Goal: Task Accomplishment & Management: Use online tool/utility

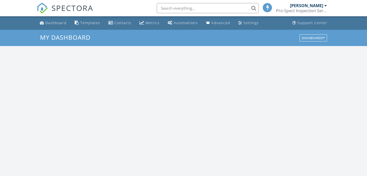
scroll to position [464, 367]
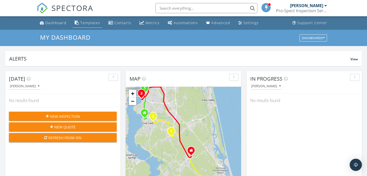
click at [94, 23] on div "Templates" at bounding box center [90, 22] width 20 height 5
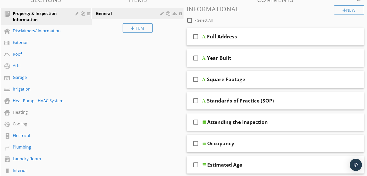
scroll to position [59, 0]
click at [294, 100] on div "Standards of Practice (SOP)" at bounding box center [269, 100] width 125 height 6
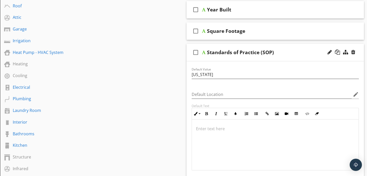
scroll to position [108, 0]
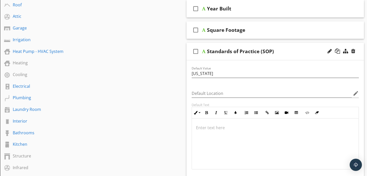
click at [275, 50] on div "Standards of Practice (SOP)" at bounding box center [269, 51] width 125 height 6
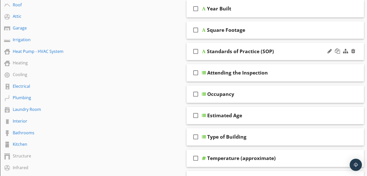
click at [267, 51] on div "Standards of Practice (SOP)" at bounding box center [240, 51] width 67 height 6
drag, startPoint x: 264, startPoint y: 52, endPoint x: 257, endPoint y: 52, distance: 6.9
click at [238, 52] on input "Standards of Practice (SOP)" at bounding box center [269, 52] width 125 height 8
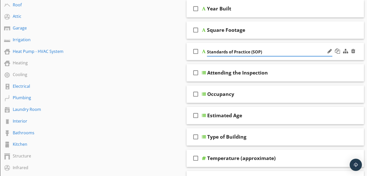
click at [238, 52] on input "Standards of Practice (SOP)" at bounding box center [269, 52] width 125 height 8
click at [354, 51] on div at bounding box center [353, 51] width 4 height 5
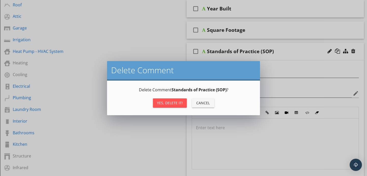
click at [175, 104] on div "Yes, Delete it!" at bounding box center [170, 102] width 26 height 5
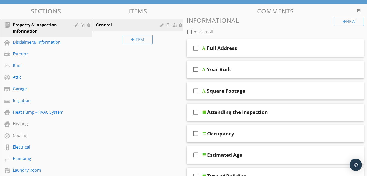
scroll to position [7, 0]
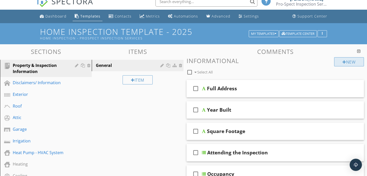
click at [354, 62] on div "New" at bounding box center [349, 61] width 30 height 9
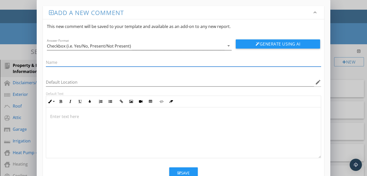
click at [184, 45] on div "Checkbox (i.e. Yes/No, Present/Not Present)" at bounding box center [135, 46] width 177 height 8
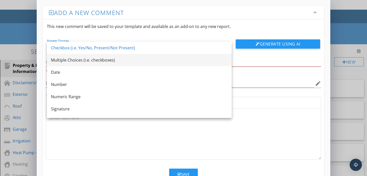
click at [170, 56] on div "Multiple Choices (i.e. checkboxes)" at bounding box center [139, 60] width 176 height 12
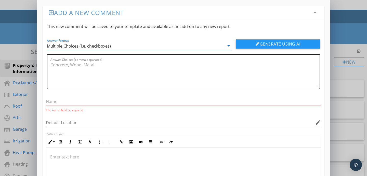
click at [85, 68] on textarea "Answer Choices (comma-separated)" at bounding box center [184, 73] width 269 height 25
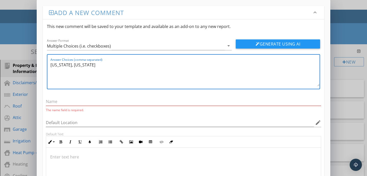
type textarea "Florida, Georgia"
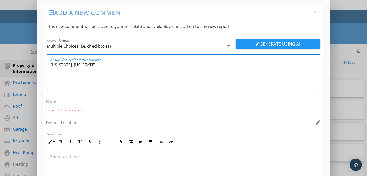
click at [112, 104] on input "text" at bounding box center [183, 102] width 275 height 8
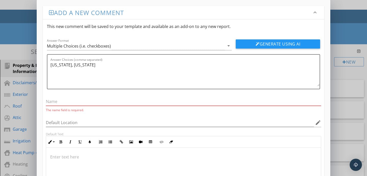
paste input "Standards of Practice (SOP)"
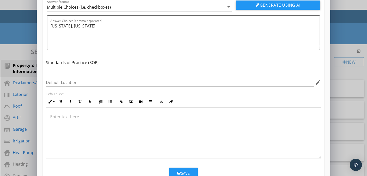
scroll to position [56, 0]
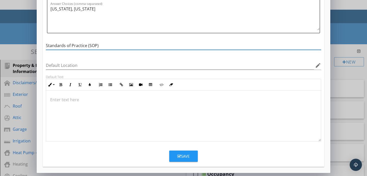
type input "Standards of Practice (SOP)"
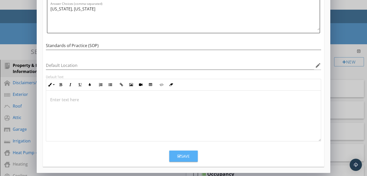
click at [188, 154] on div "Save" at bounding box center [183, 157] width 12 height 6
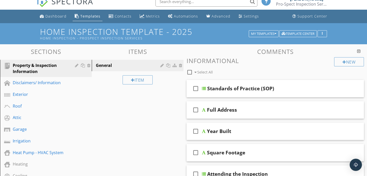
scroll to position [0, 0]
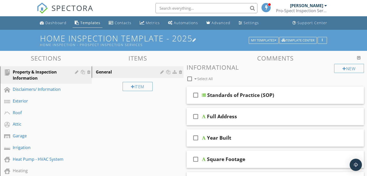
click at [194, 35] on h1 "Home Inspection Template - 2025 Home Inspection - Prospect Inspection Services" at bounding box center [183, 40] width 287 height 13
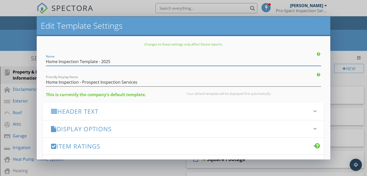
click at [120, 109] on h3 "Header Text" at bounding box center [180, 111] width 259 height 7
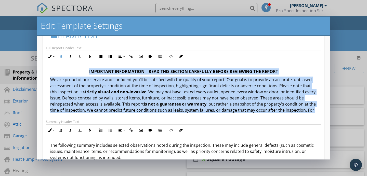
scroll to position [72, 0]
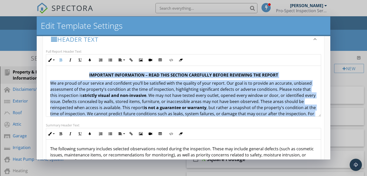
drag, startPoint x: 224, startPoint y: 104, endPoint x: 47, endPoint y: 38, distance: 188.7
click at [47, 38] on li "Header Text keyboard_arrow_down Full Report Header Text Inline Style XLarge Lar…" at bounding box center [183, 113] width 281 height 165
copy div "IMPORTANT INFORMATION – READ THIS SECTION CAREFULLY BEFORE REVIEWING THE REPORT…"
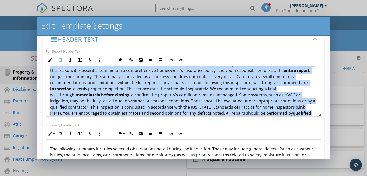
scroll to position [50, 0]
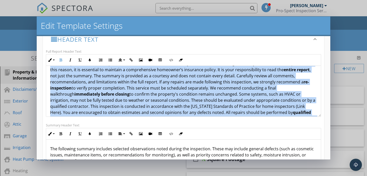
click at [212, 92] on p "We are proud of our service and confident you’ll be satisfied with the quality …" at bounding box center [183, 91] width 266 height 122
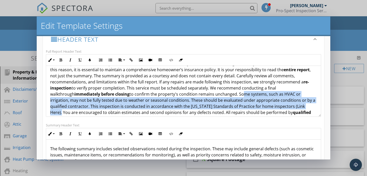
drag, startPoint x: 215, startPoint y: 93, endPoint x: 265, endPoint y: 107, distance: 52.2
click at [265, 107] on p "We are proud of our service and confident you’ll be satisfied with the quality …" at bounding box center [183, 91] width 266 height 122
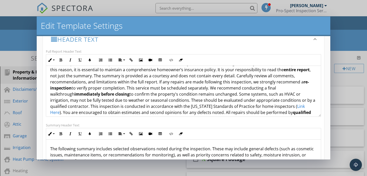
scroll to position [54, 0]
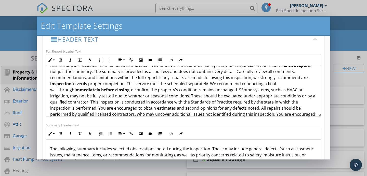
click at [215, 90] on p "We are proud of our service and confident you’ll be satisfied with the quality …" at bounding box center [183, 90] width 266 height 128
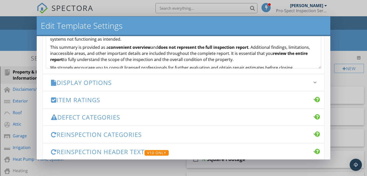
scroll to position [239, 0]
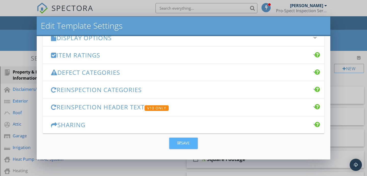
click at [186, 146] on button "Save" at bounding box center [183, 143] width 29 height 11
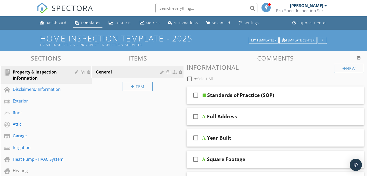
click at [196, 32] on div "Home Inspection Template - 2025 Home Inspection - Prospect Inspection Services …" at bounding box center [183, 40] width 367 height 21
click at [195, 34] on h1 "Home Inspection Template - 2025 Home Inspection - Prospect Inspection Services" at bounding box center [183, 40] width 287 height 13
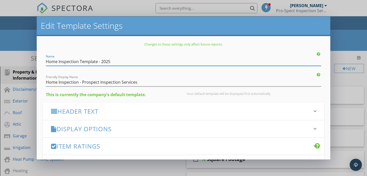
click at [102, 109] on h3 "Header Text" at bounding box center [180, 111] width 259 height 7
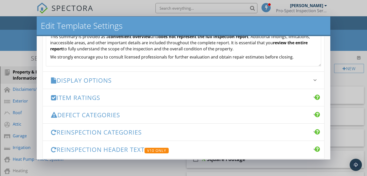
scroll to position [239, 0]
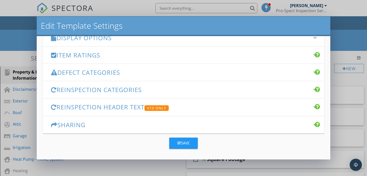
click at [353, 152] on div "Edit Template Settings Changes to these settings only affect future reports. Na…" at bounding box center [183, 88] width 367 height 176
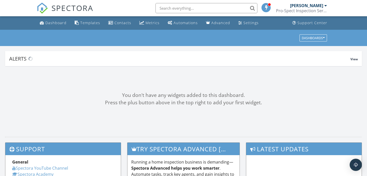
click at [190, 11] on input "text" at bounding box center [206, 8] width 102 height 10
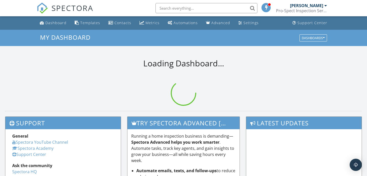
paste input "[STREET_ADDRESS]"
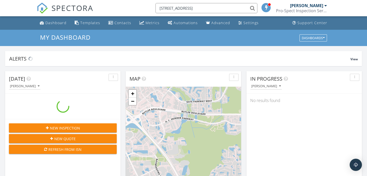
scroll to position [464, 367]
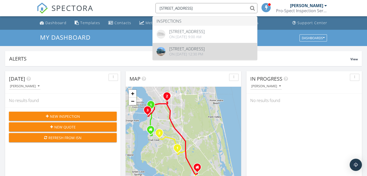
type input "[STREET_ADDRESS]"
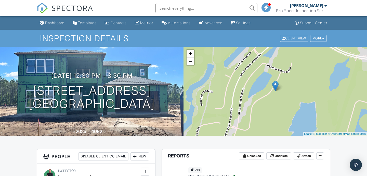
click at [169, 6] on input "text" at bounding box center [206, 8] width 102 height 10
paste input "360 Bismarck Palm Rd"
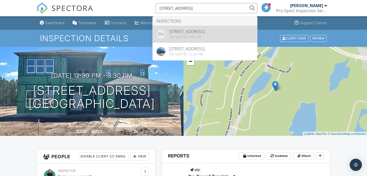
type input "360 Bismarck Palm Rd"
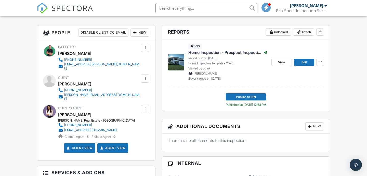
scroll to position [126, 0]
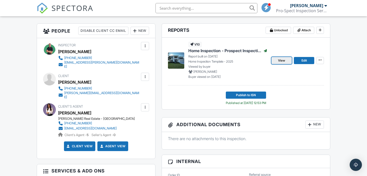
click at [288, 61] on link "View" at bounding box center [281, 60] width 20 height 7
